Goal: Transaction & Acquisition: Purchase product/service

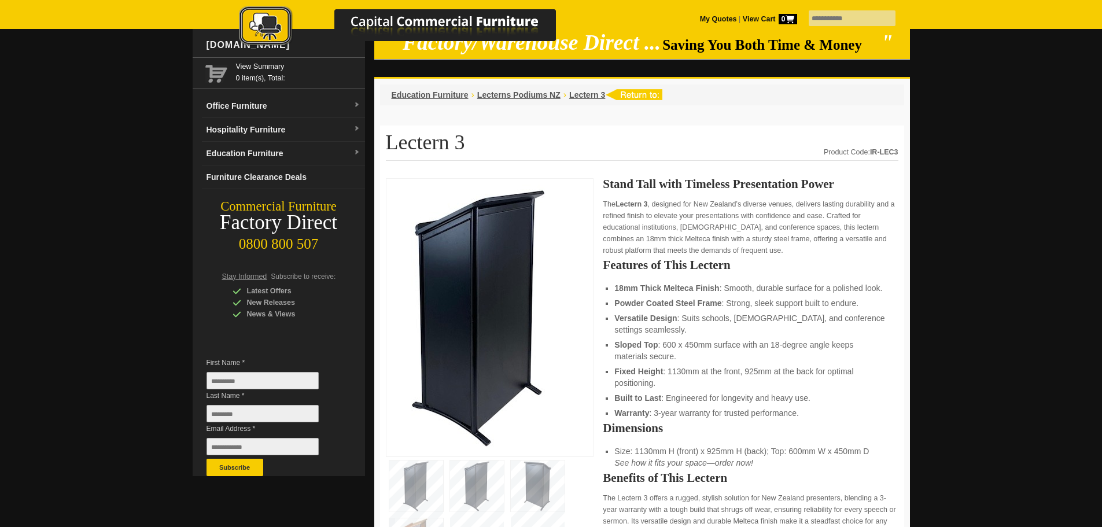
scroll to position [58, 0]
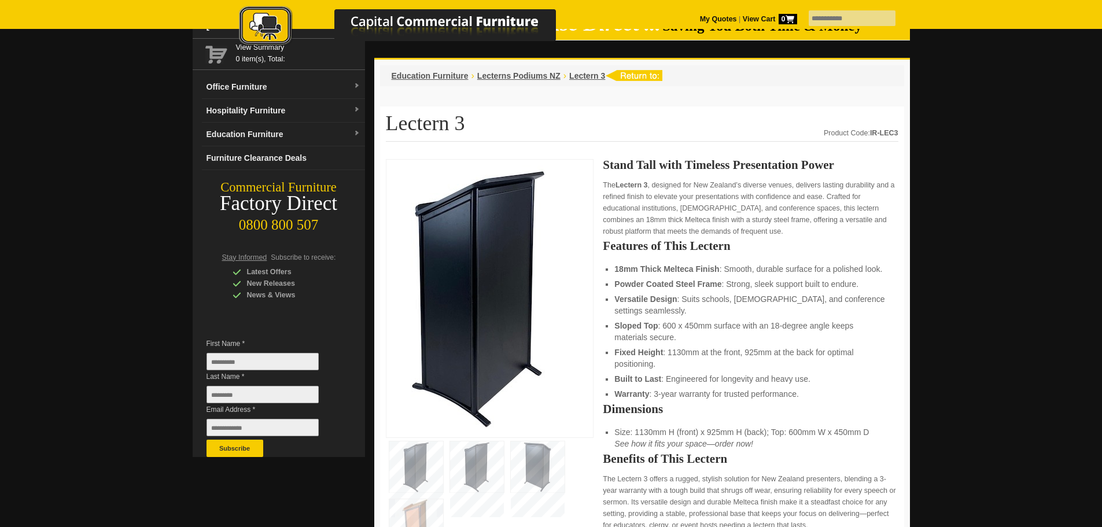
click at [543, 466] on img at bounding box center [538, 466] width 54 height 51
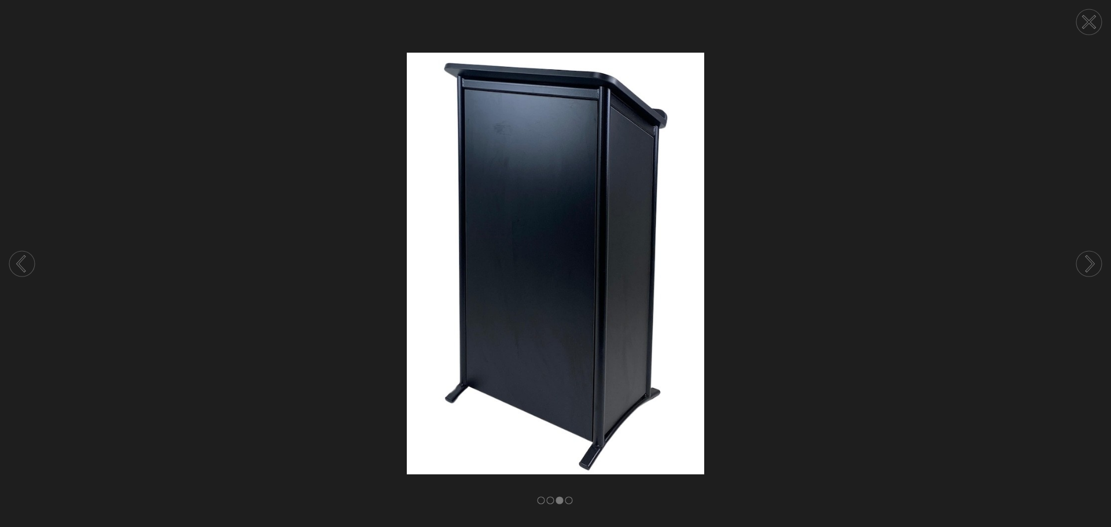
click at [1094, 265] on circle at bounding box center [1088, 263] width 25 height 25
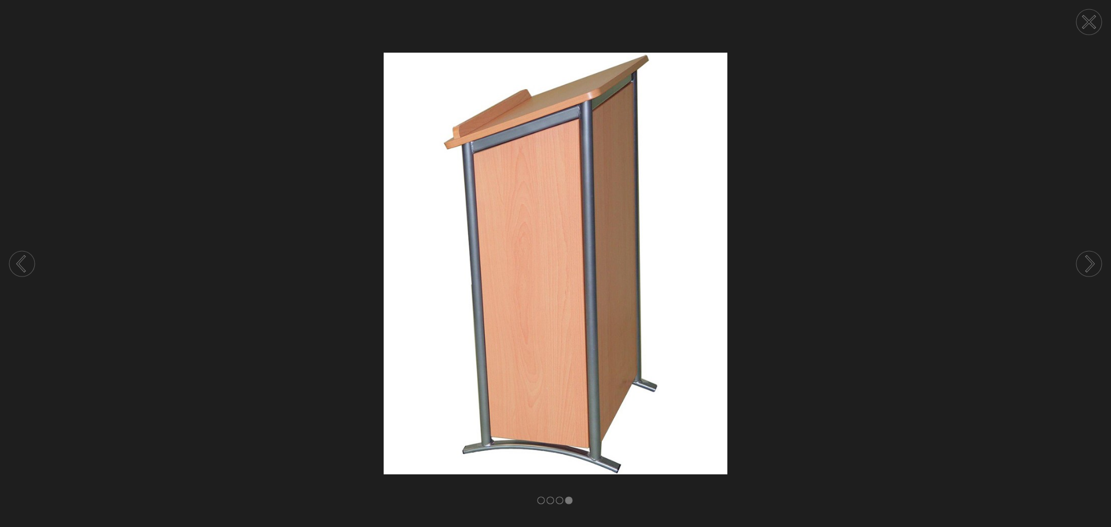
click at [1093, 265] on circle at bounding box center [1088, 263] width 25 height 25
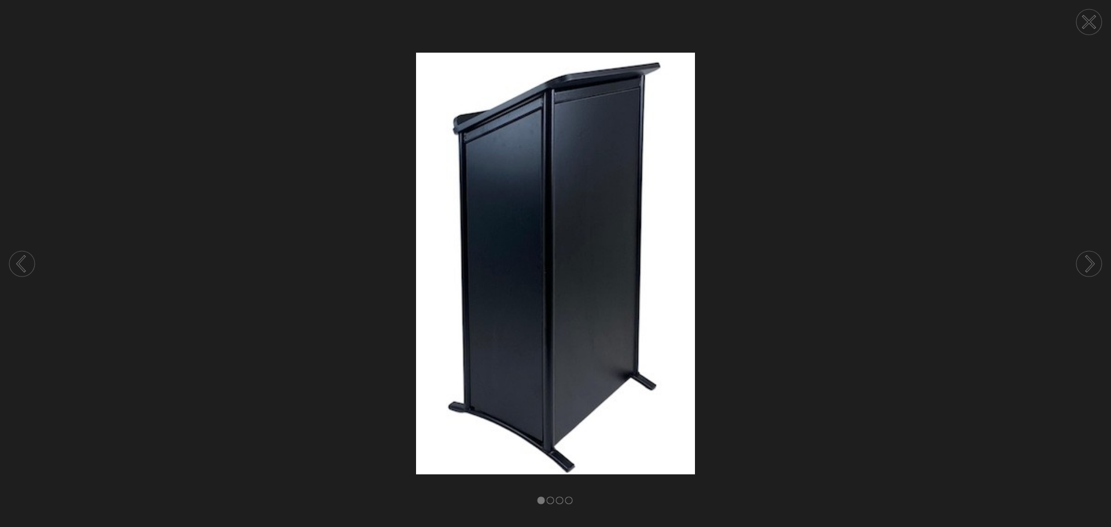
click at [1092, 266] on icon at bounding box center [1089, 263] width 7 height 14
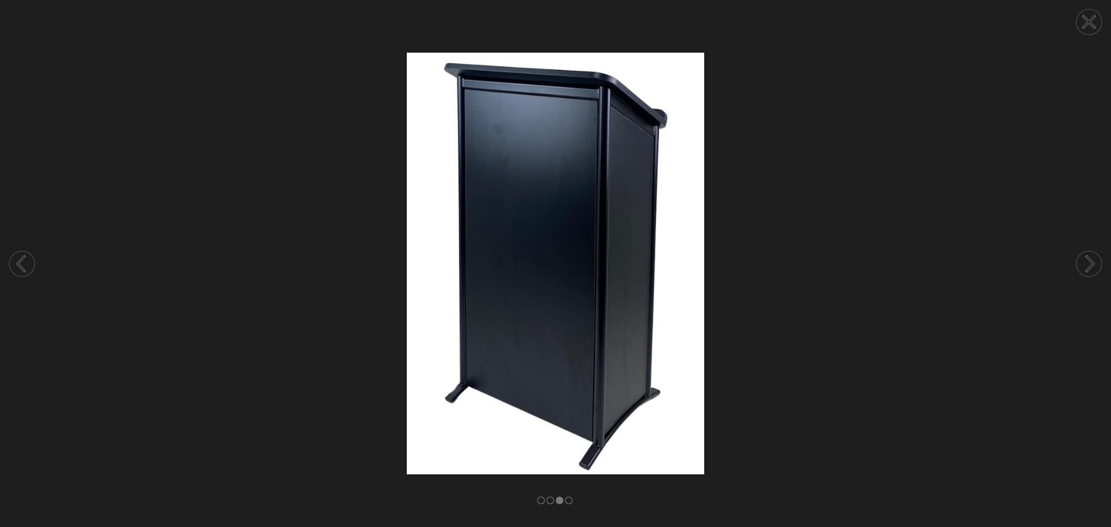
click at [1092, 266] on icon at bounding box center [1089, 263] width 7 height 14
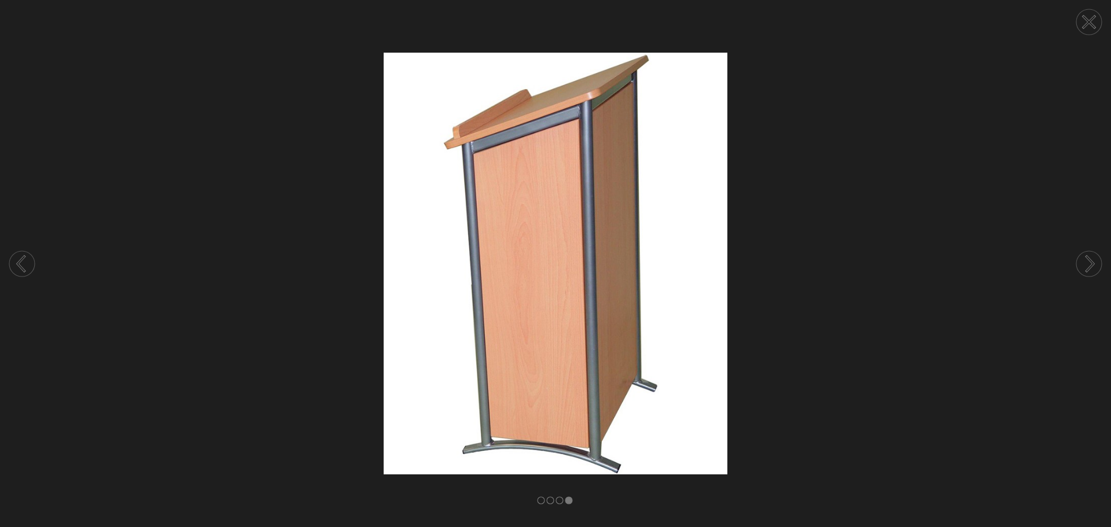
click at [1092, 266] on icon at bounding box center [1089, 263] width 7 height 14
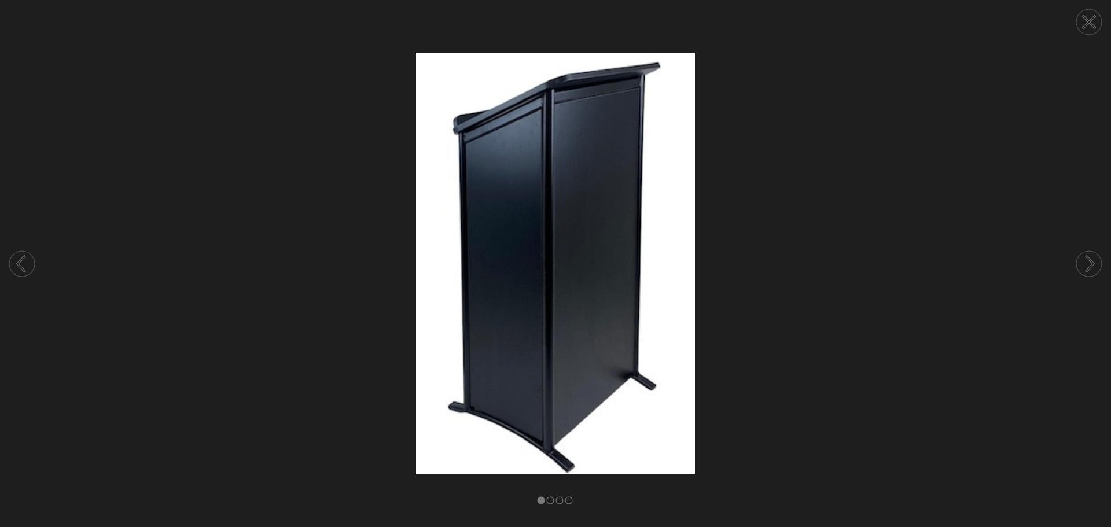
click at [1088, 21] on icon at bounding box center [1089, 22] width 12 height 12
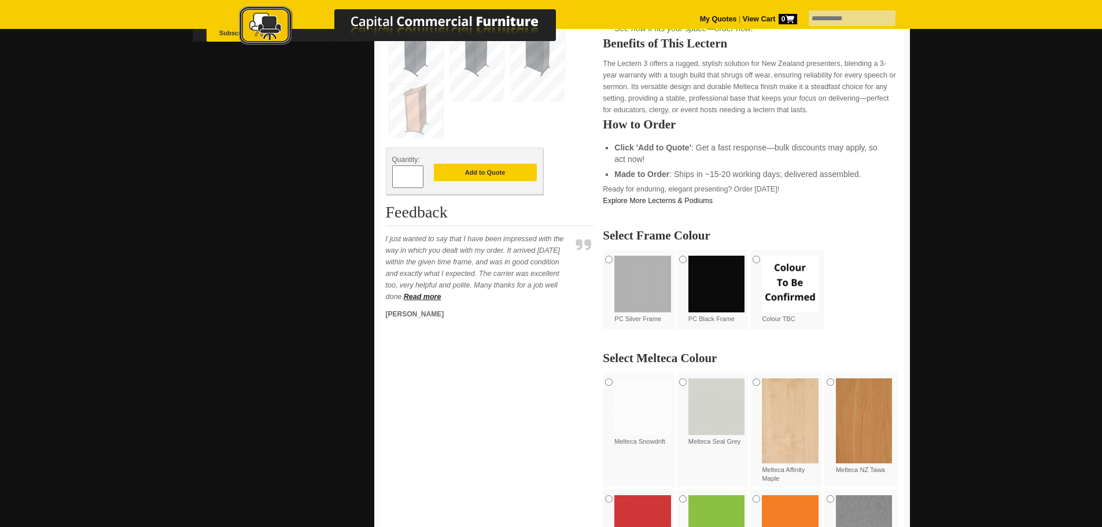
scroll to position [521, 0]
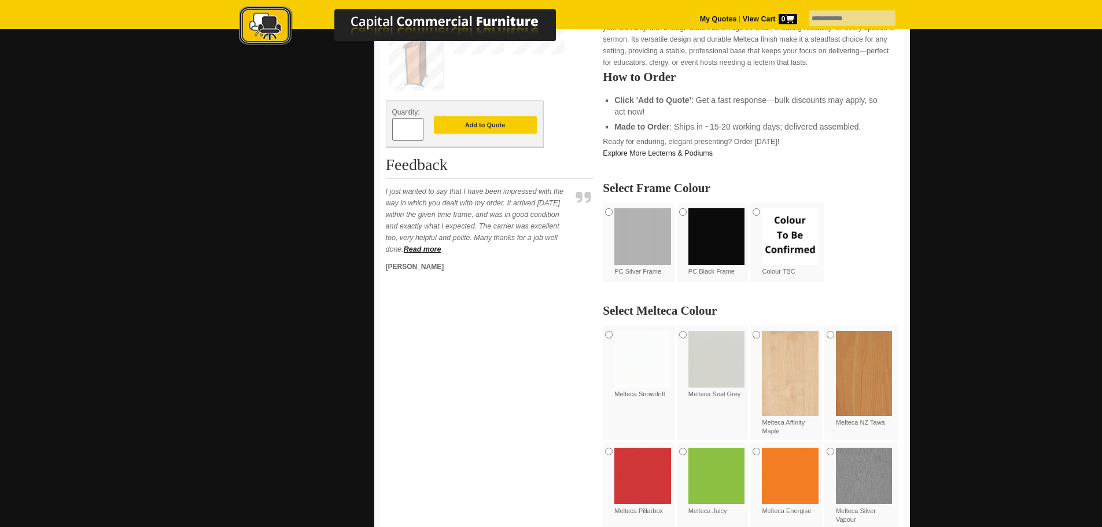
click at [717, 236] on img at bounding box center [716, 236] width 57 height 57
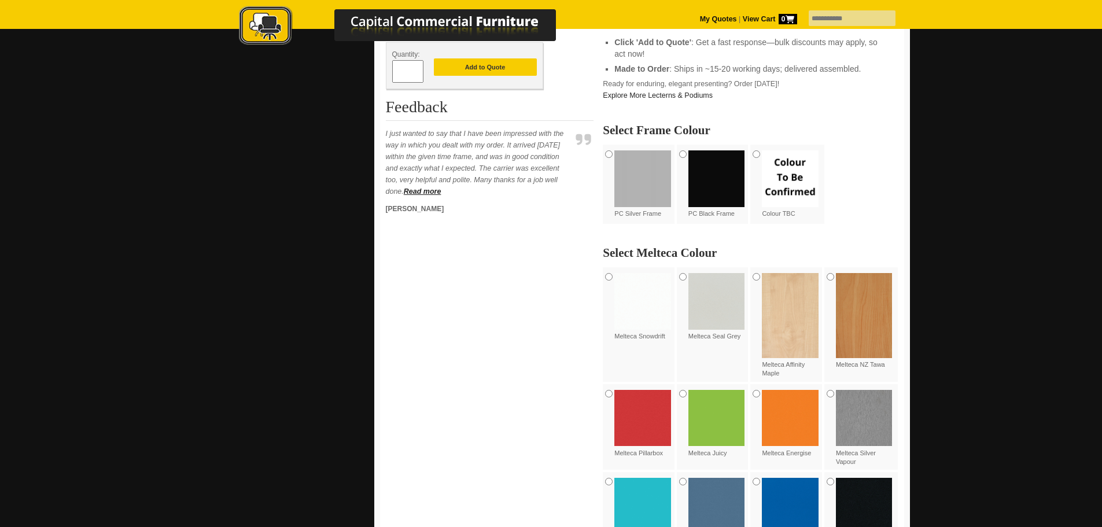
scroll to position [752, 0]
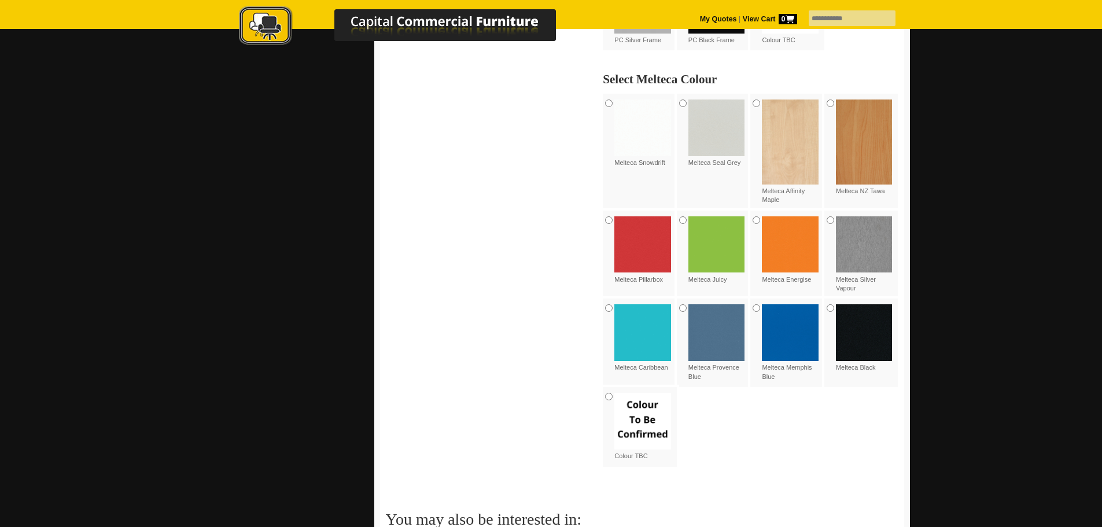
click at [865, 323] on img at bounding box center [864, 332] width 57 height 57
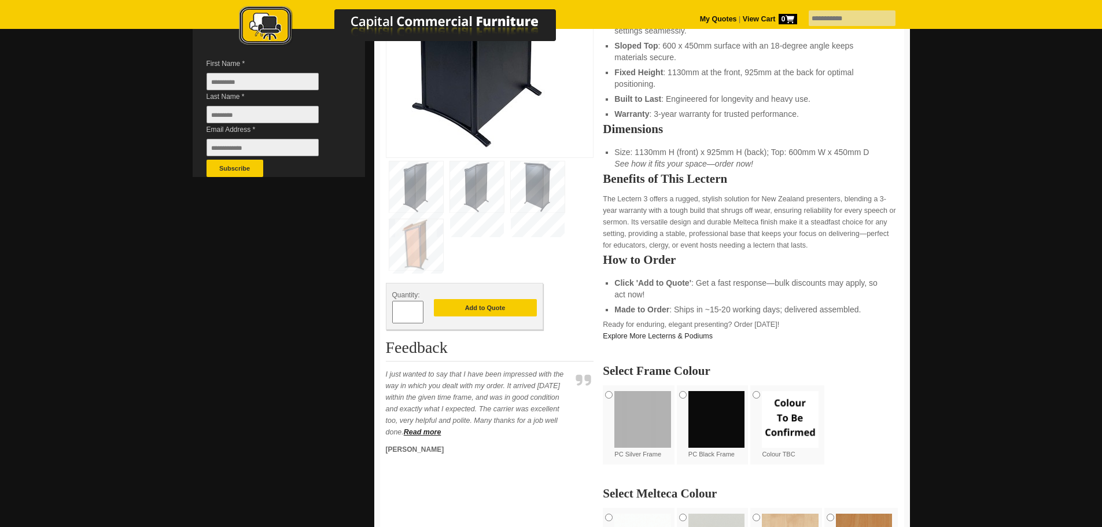
scroll to position [231, 0]
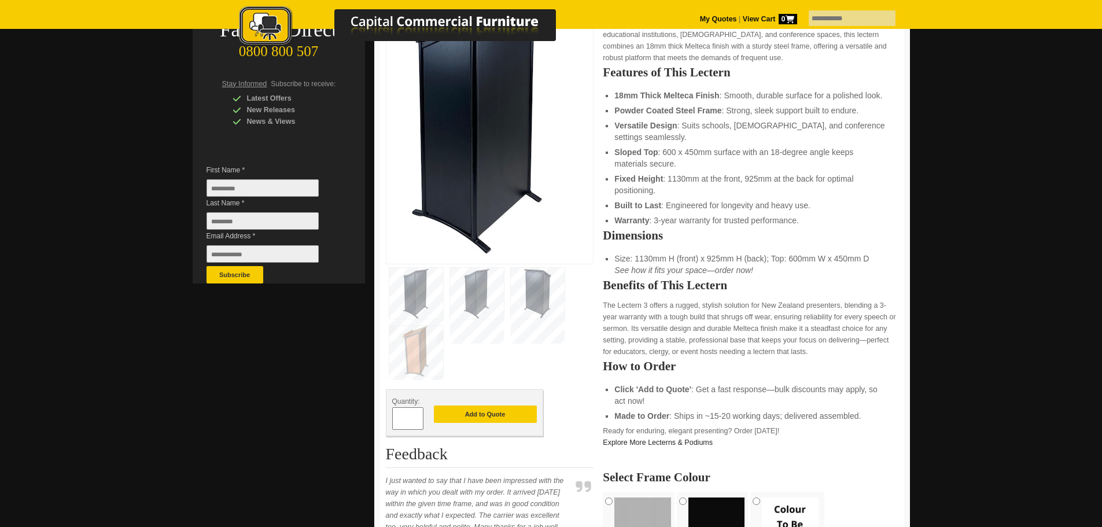
click at [431, 352] on img at bounding box center [416, 351] width 54 height 51
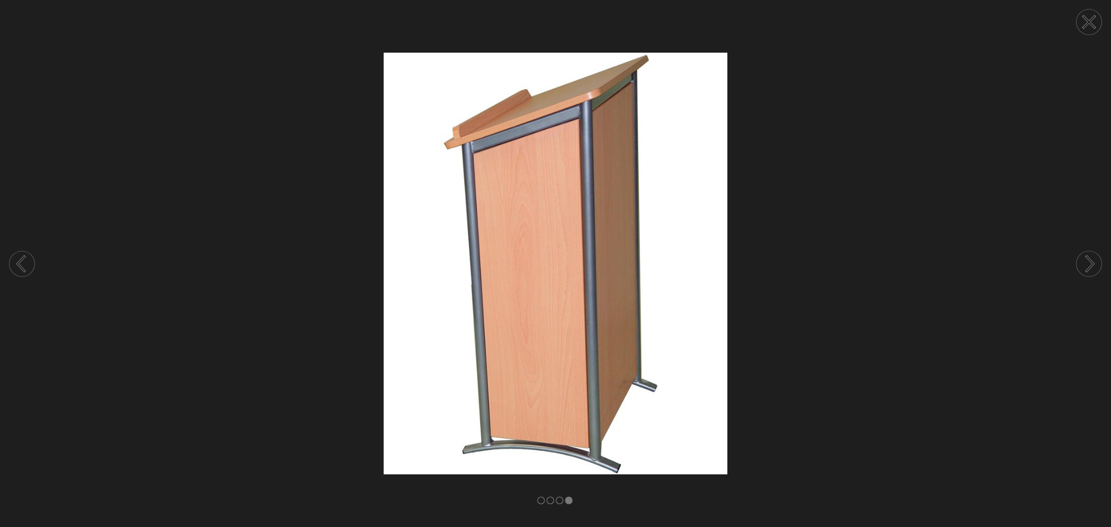
click at [1086, 21] on circle at bounding box center [1088, 21] width 25 height 25
